Goal: Information Seeking & Learning: Learn about a topic

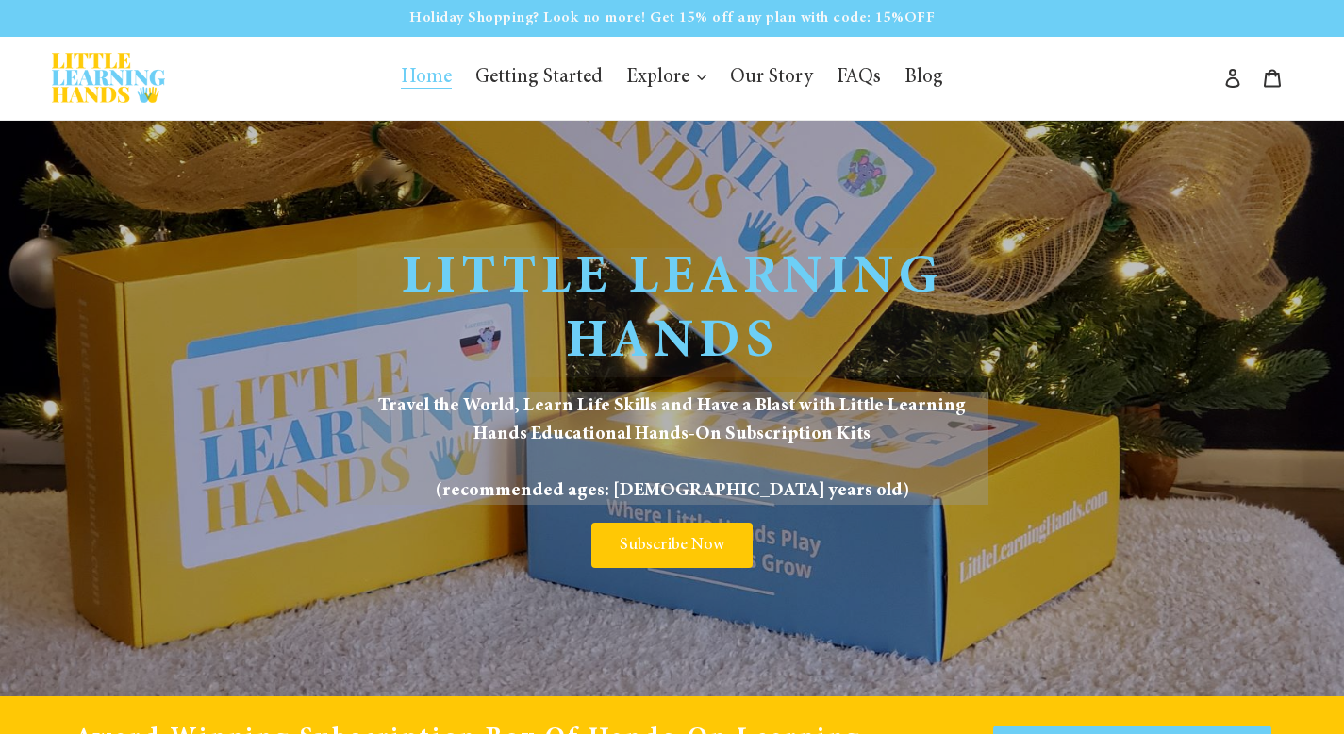
click at [268, 284] on div "Little Learning Hands Travel the World, Learn Life Skills and Have a Blast with…" at bounding box center [672, 408] width 1344 height 575
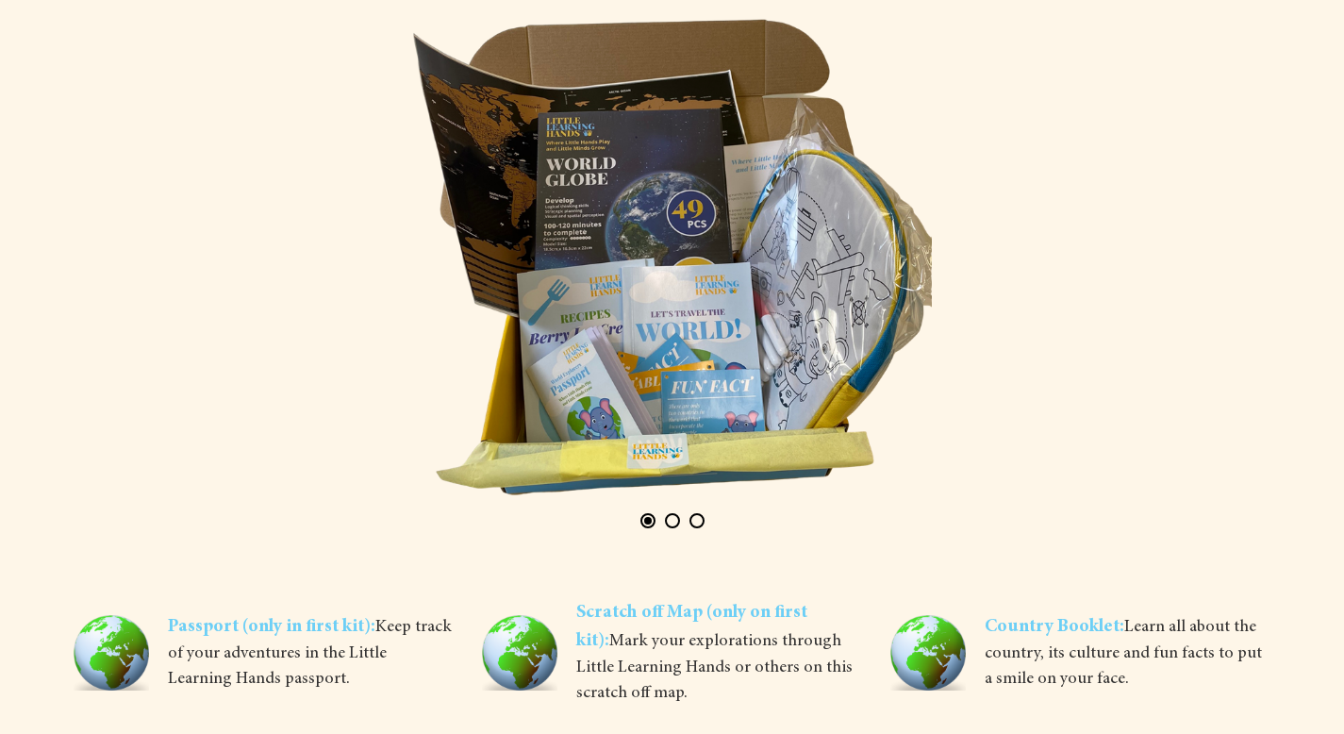
scroll to position [3433, 0]
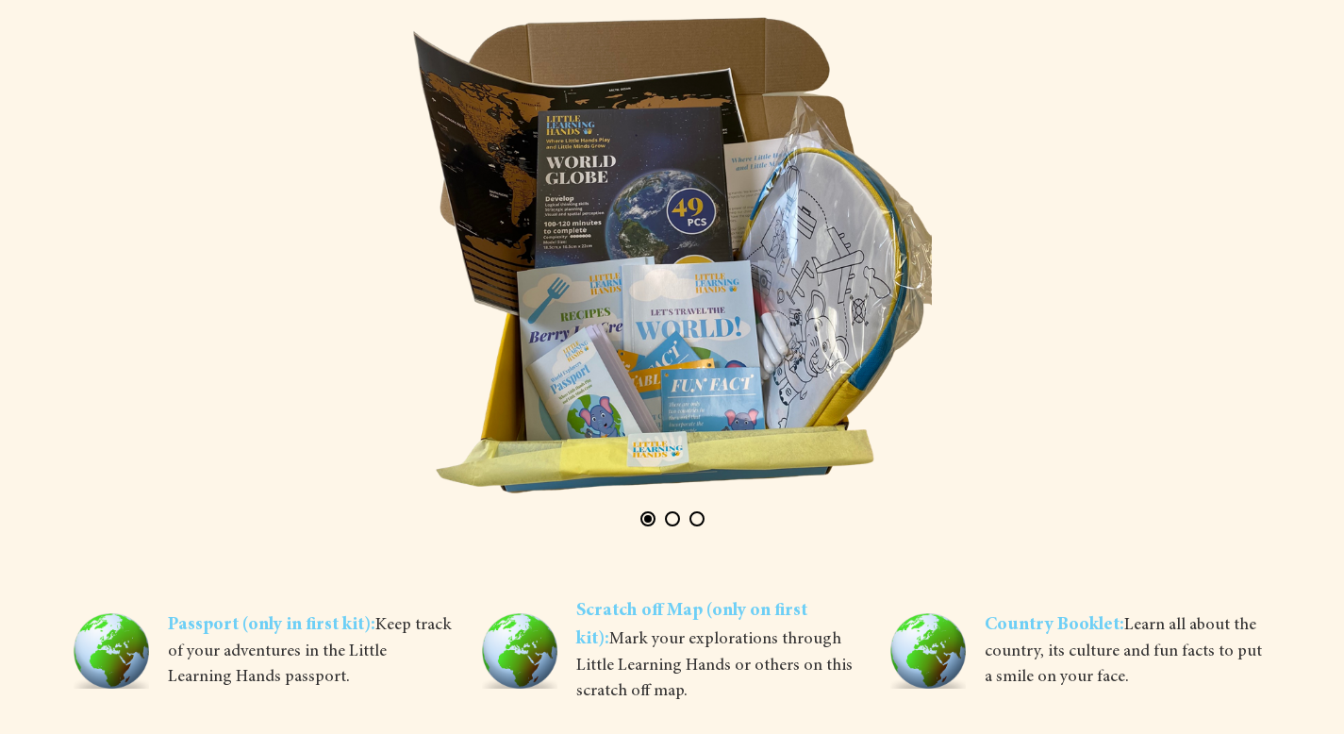
click at [674, 515] on button "Page 2" at bounding box center [672, 518] width 15 height 15
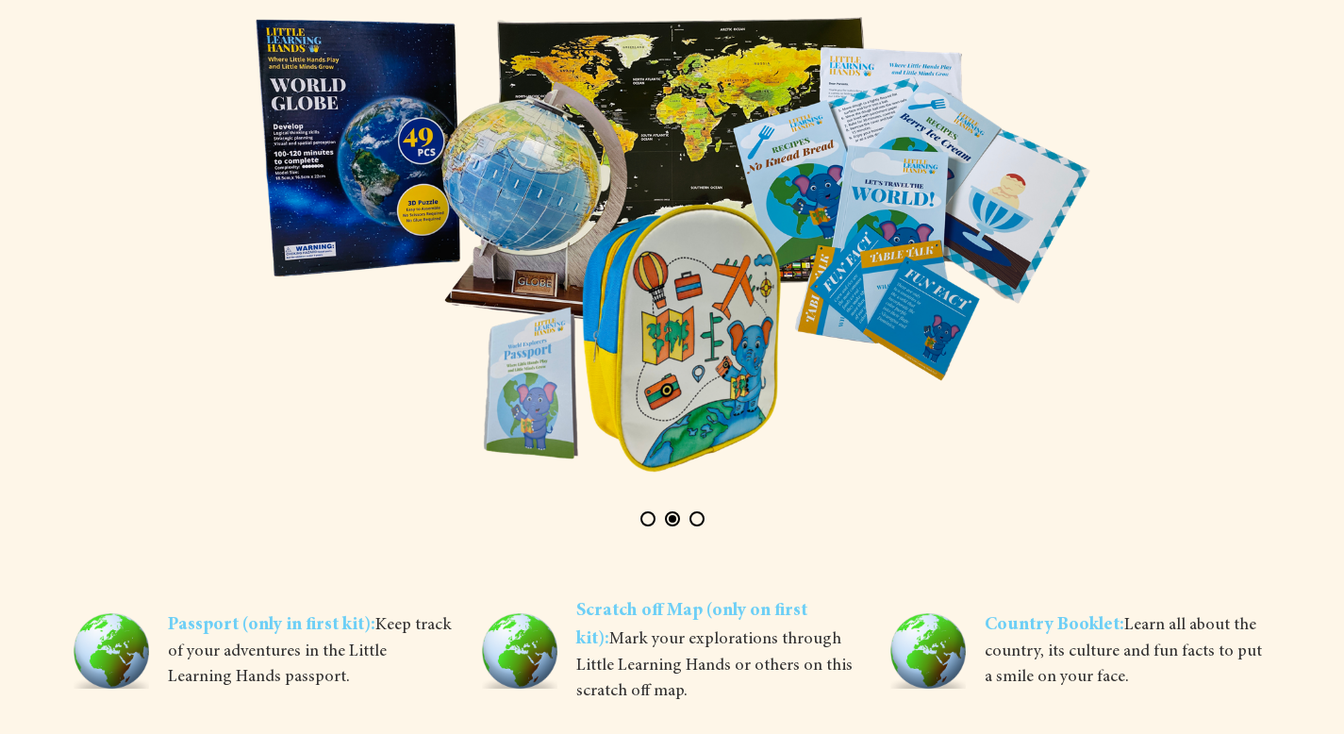
scroll to position [0, 1217]
click at [1270, 446] on div at bounding box center [673, 272] width 1198 height 538
click at [698, 519] on button "Page 3" at bounding box center [697, 518] width 15 height 15
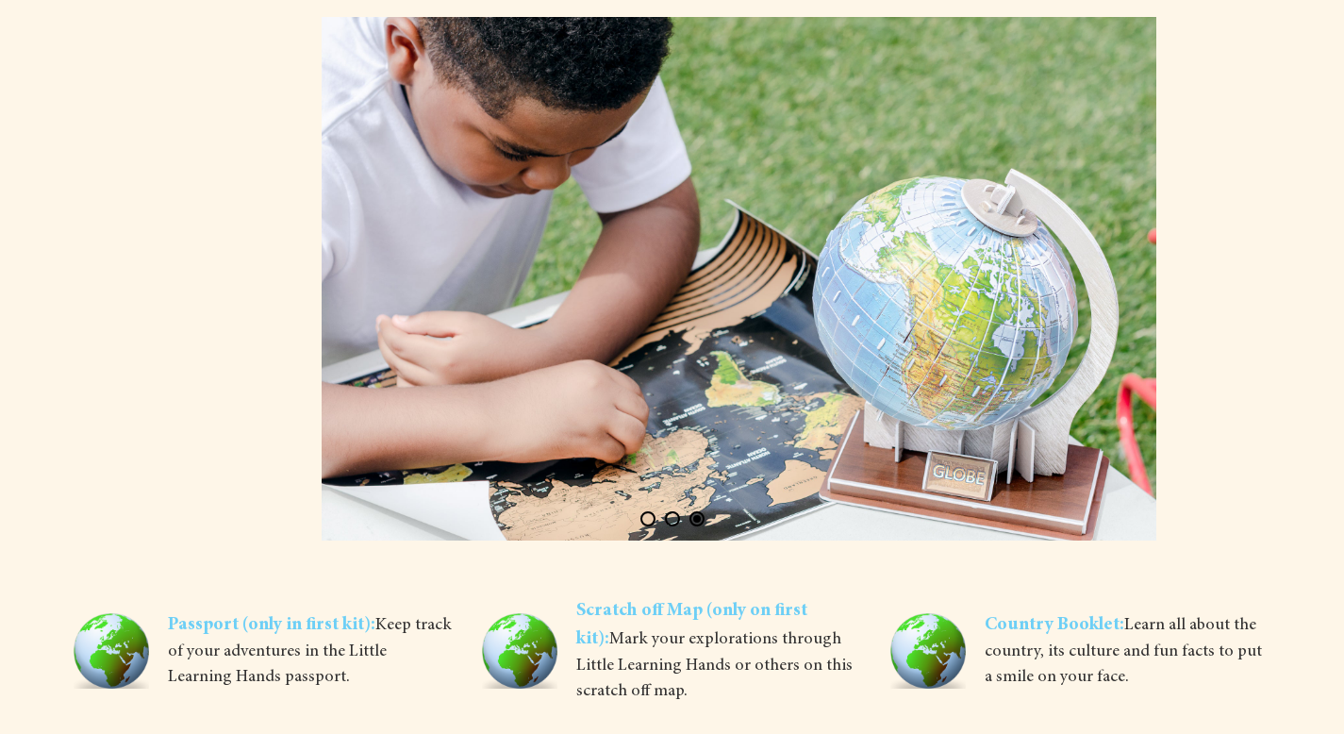
scroll to position [0, 2434]
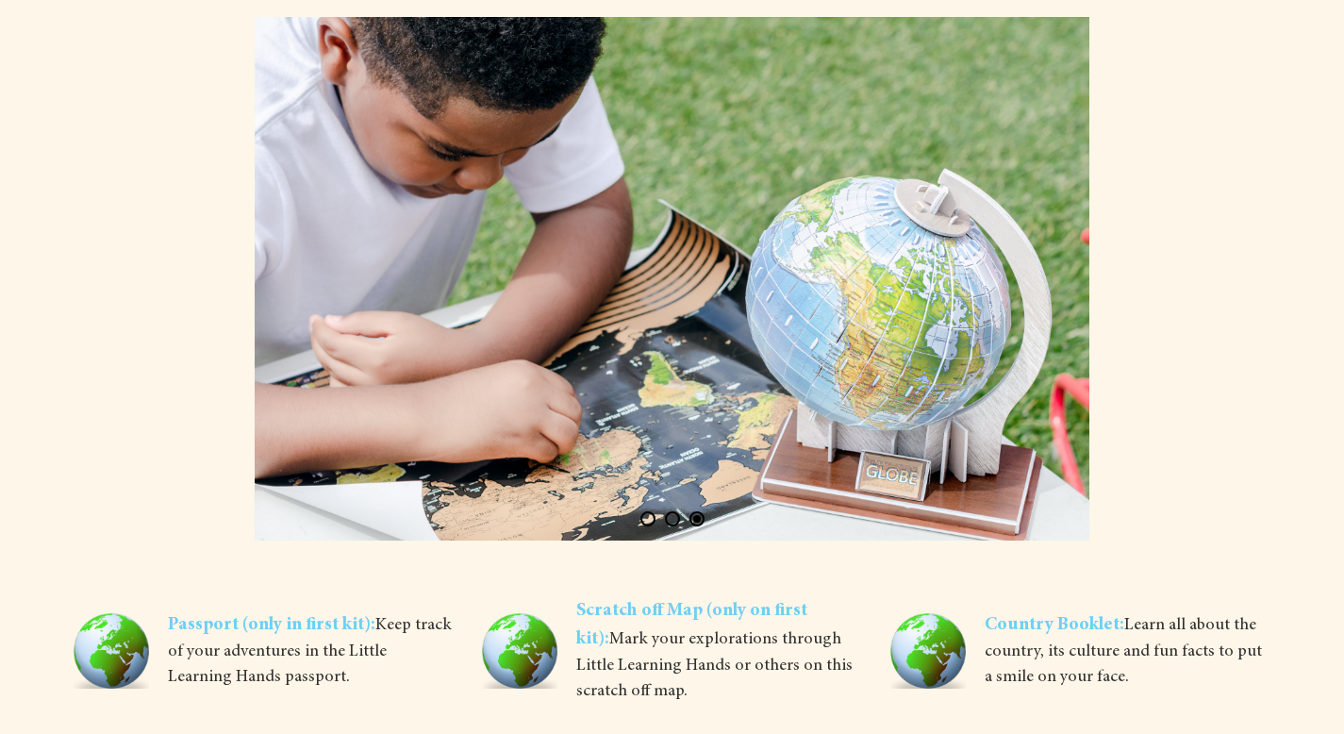
click at [1209, 440] on div at bounding box center [673, 272] width 1198 height 538
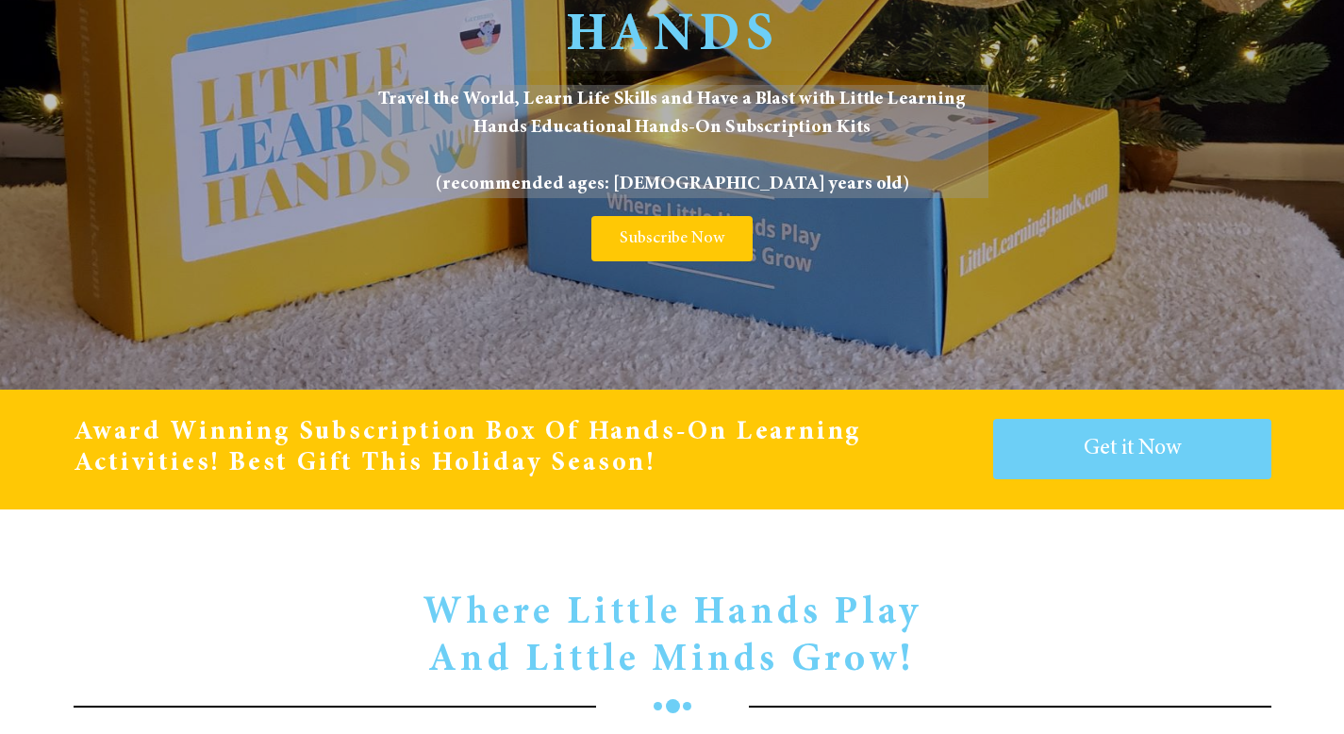
scroll to position [0, 0]
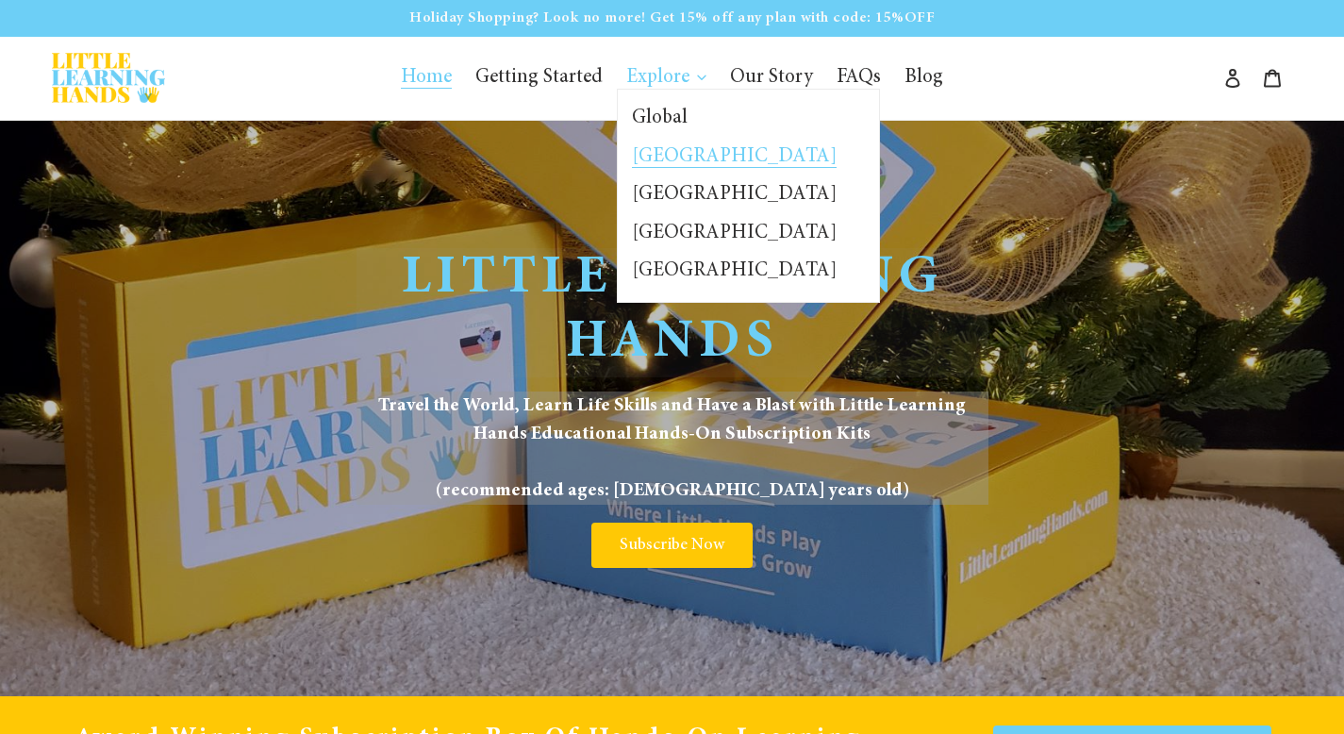
click at [670, 151] on span "[GEOGRAPHIC_DATA]" at bounding box center [734, 157] width 205 height 21
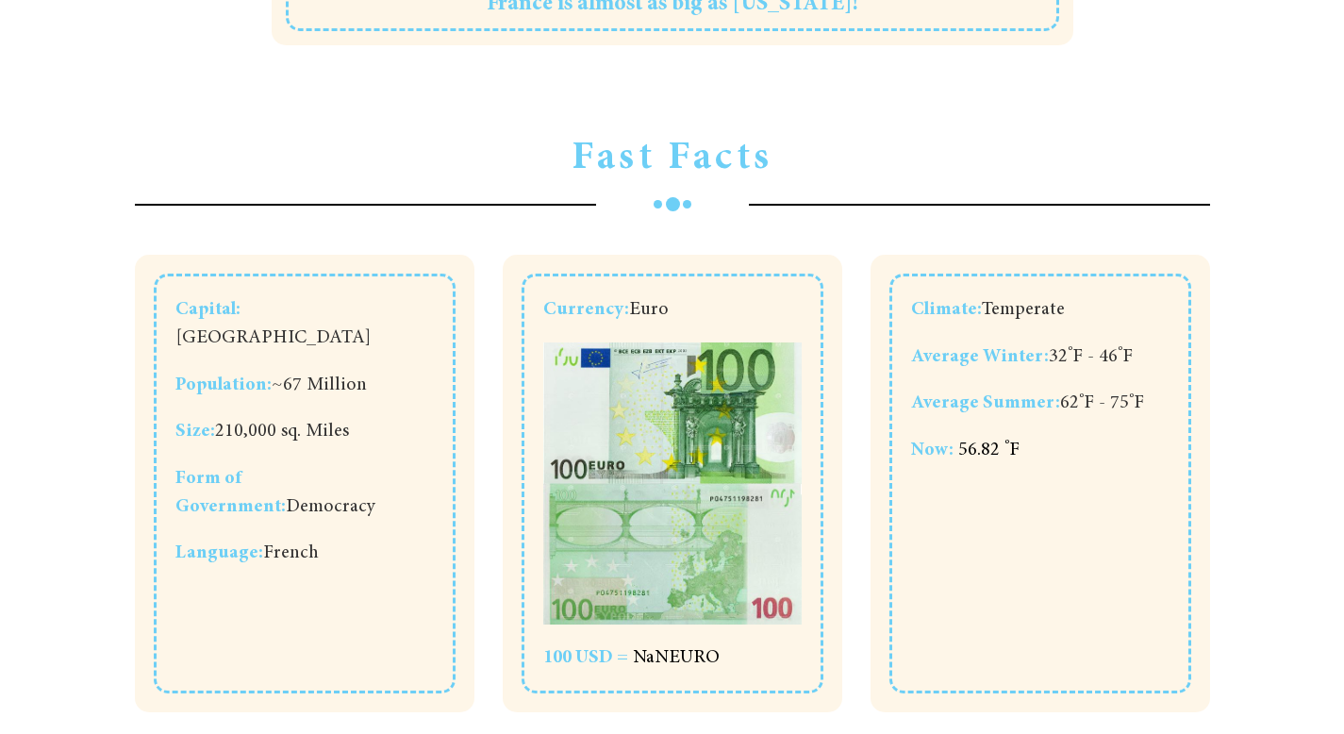
scroll to position [1321, 0]
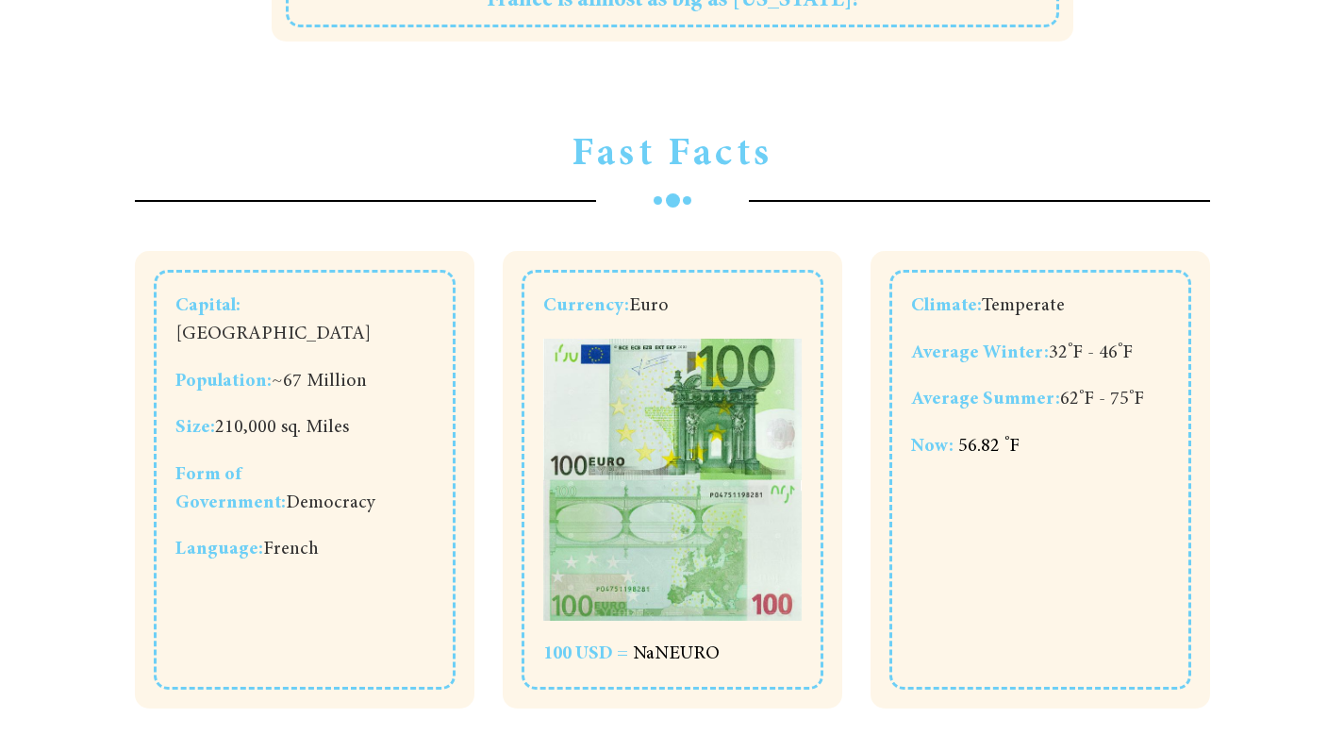
click at [1220, 311] on div "Climate: Temperate Average Winter: 32 º F - 46 º F Average Summer: 62 º F - 75 …" at bounding box center [1040, 480] width 368 height 486
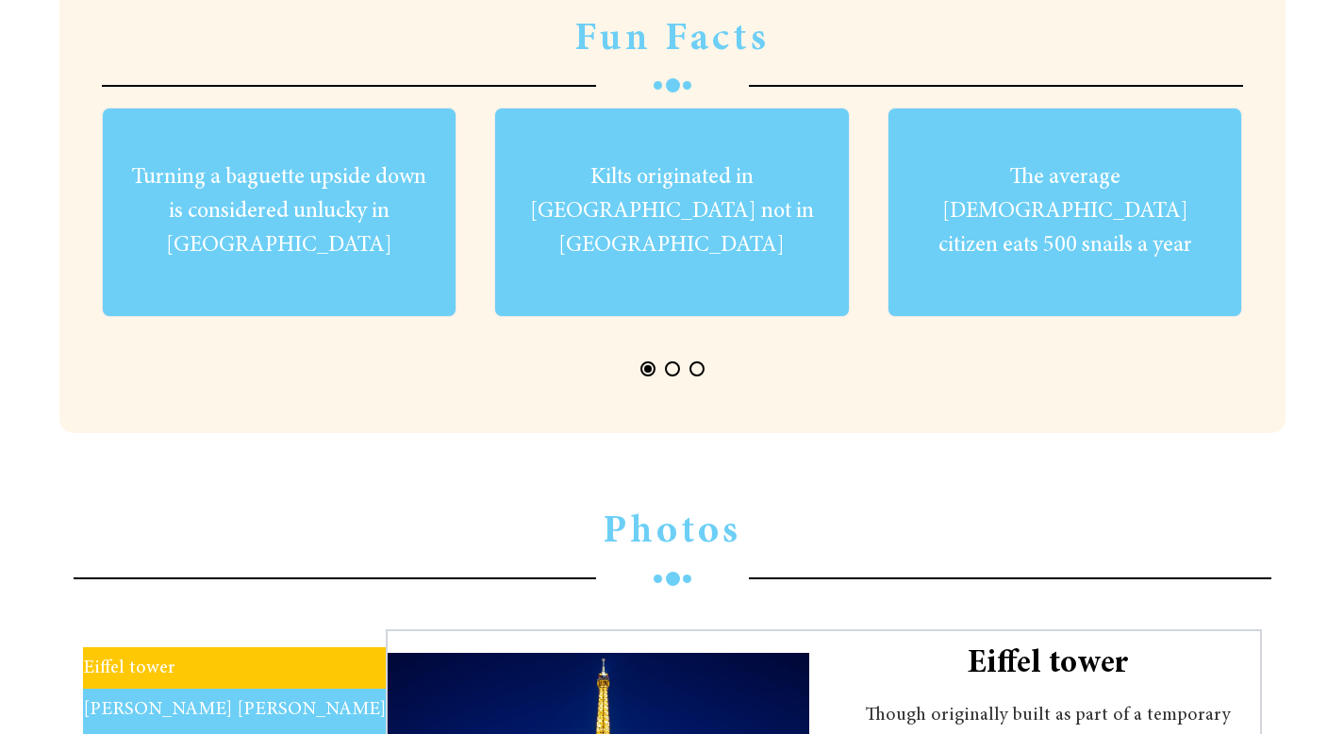
scroll to position [2151, 0]
click at [673, 368] on button "Page 2" at bounding box center [672, 367] width 15 height 15
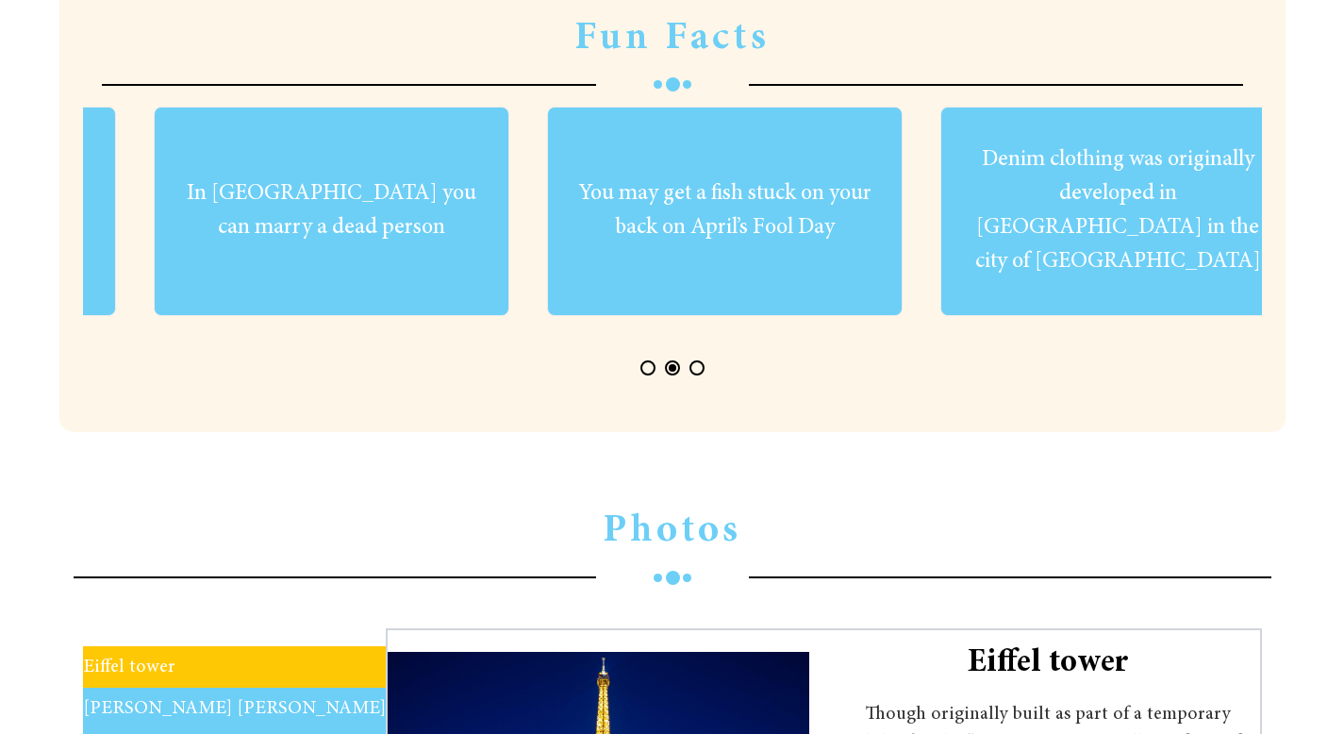
scroll to position [0, 1179]
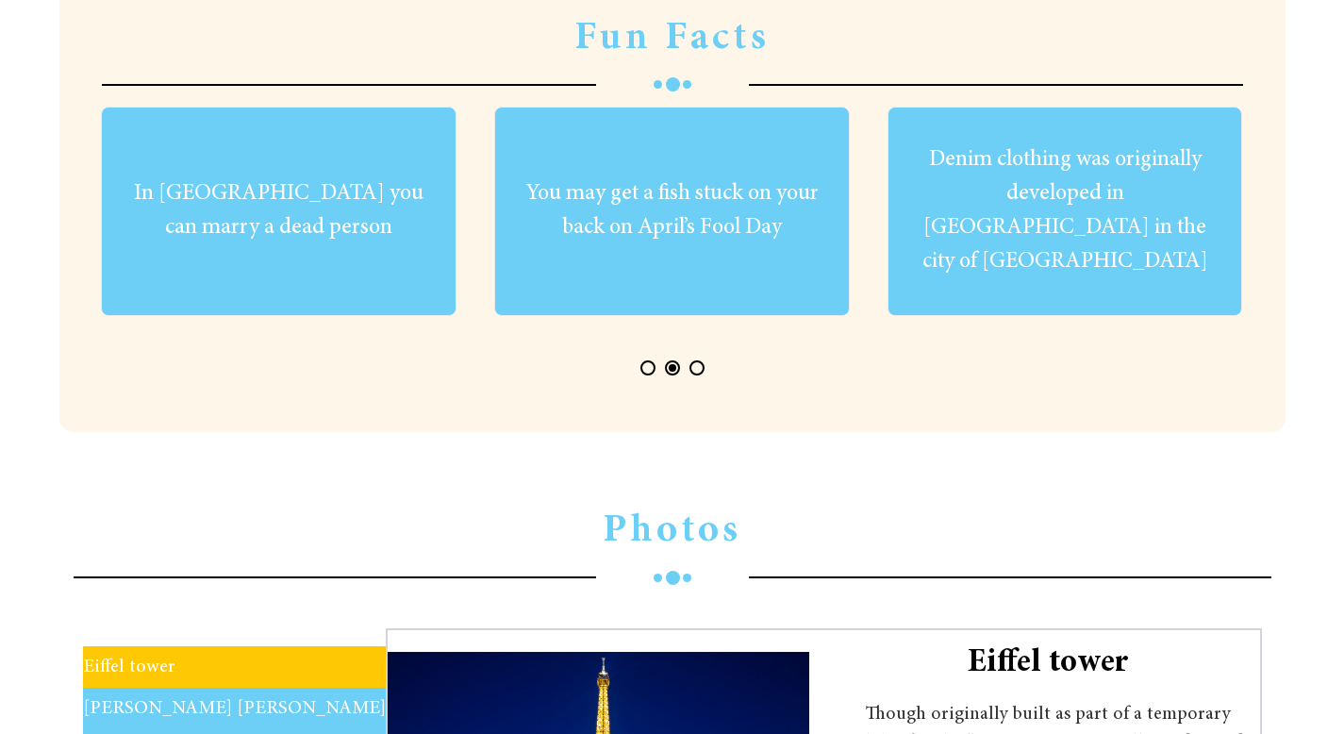
click at [695, 370] on button "Page 3" at bounding box center [697, 367] width 15 height 15
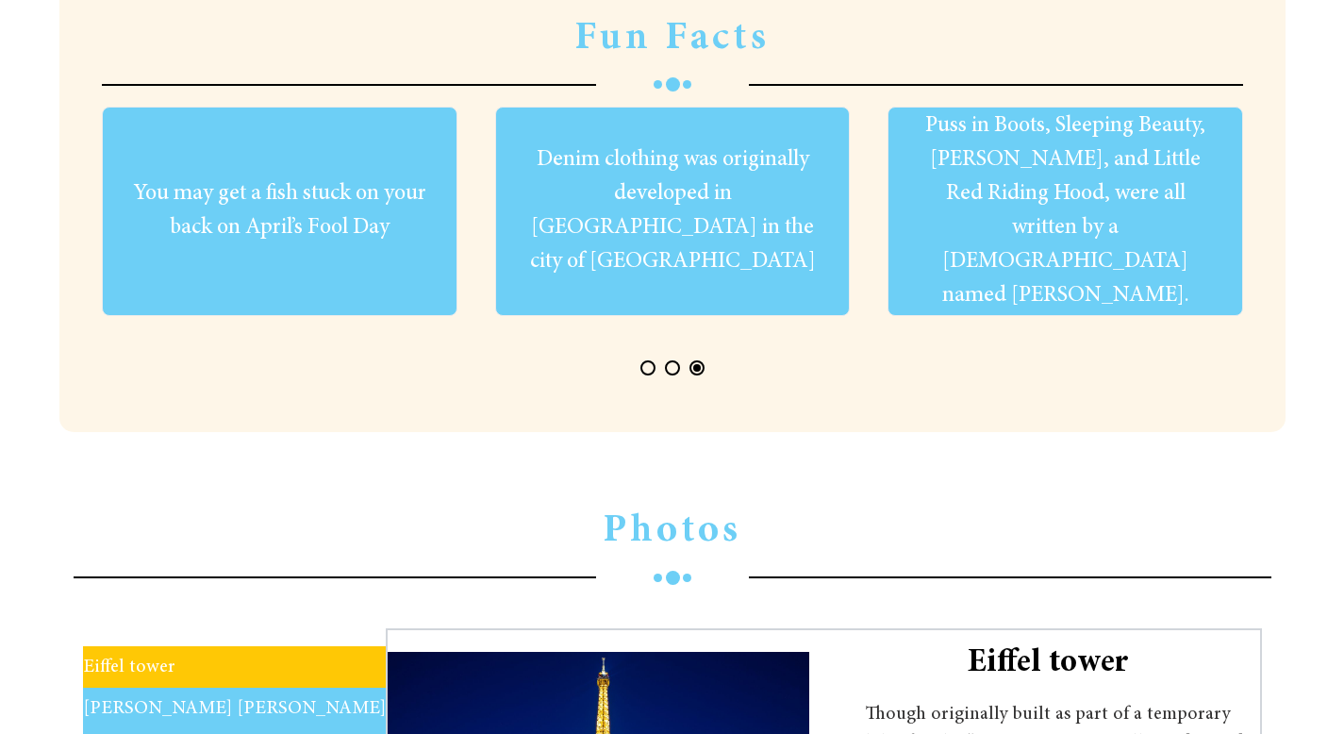
click at [695, 455] on div "Photos [GEOGRAPHIC_DATA] [PERSON_NAME][GEOGRAPHIC_DATA][PERSON_NAME] [GEOGRAPHI…" at bounding box center [672, 715] width 1344 height 538
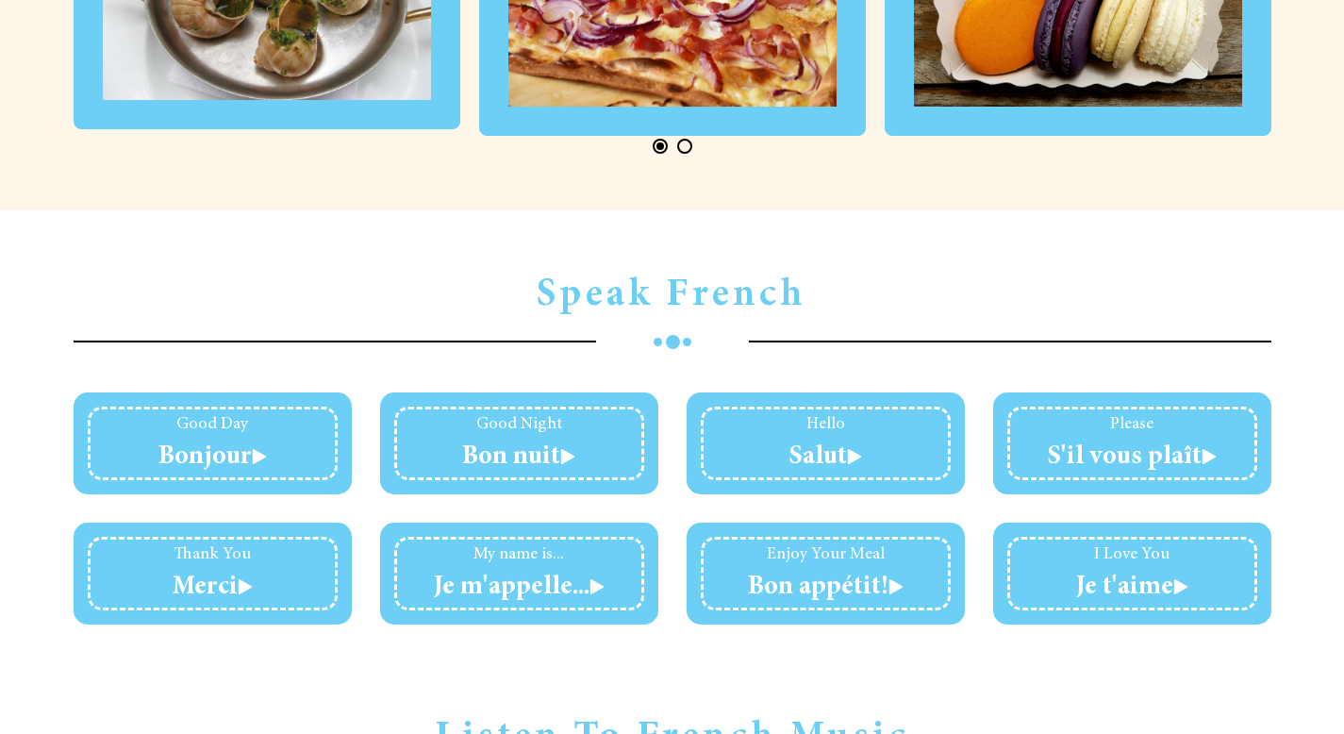
scroll to position [3698, 0]
